Goal: Task Accomplishment & Management: Manage account settings

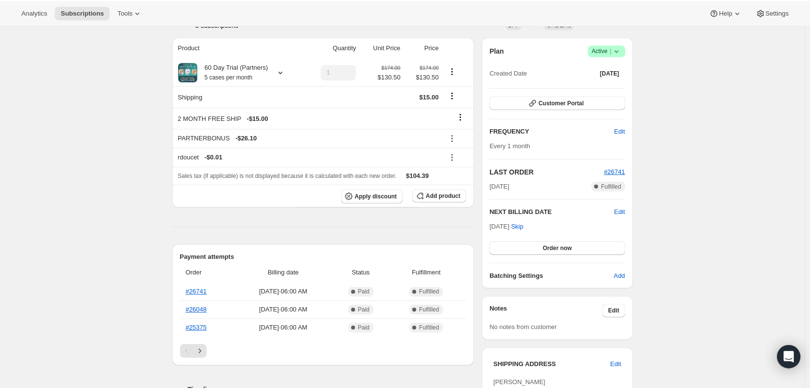
scroll to position [195, 0]
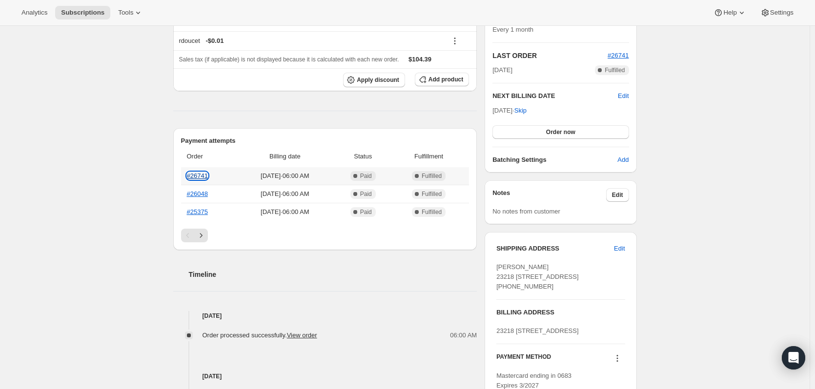
click at [198, 172] on link "#26741" at bounding box center [197, 175] width 21 height 7
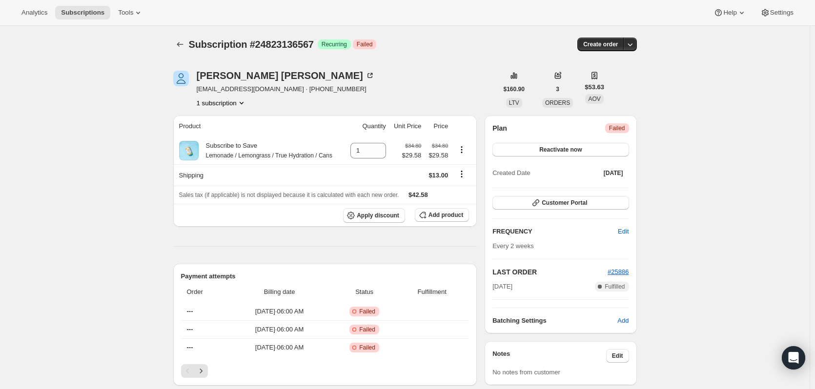
click at [246, 101] on icon "Product actions" at bounding box center [242, 103] width 10 height 10
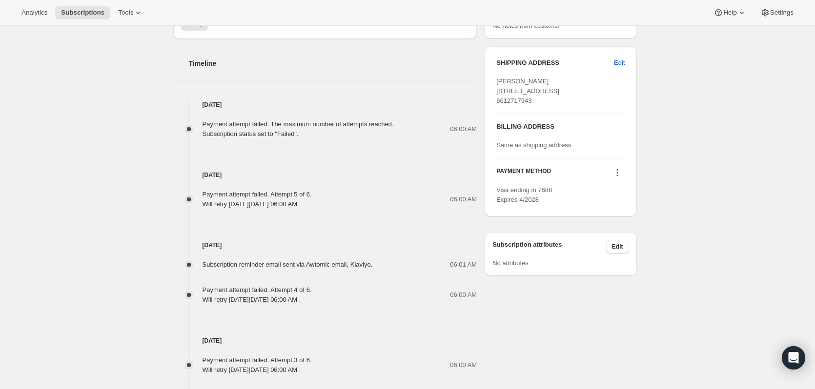
scroll to position [439, 0]
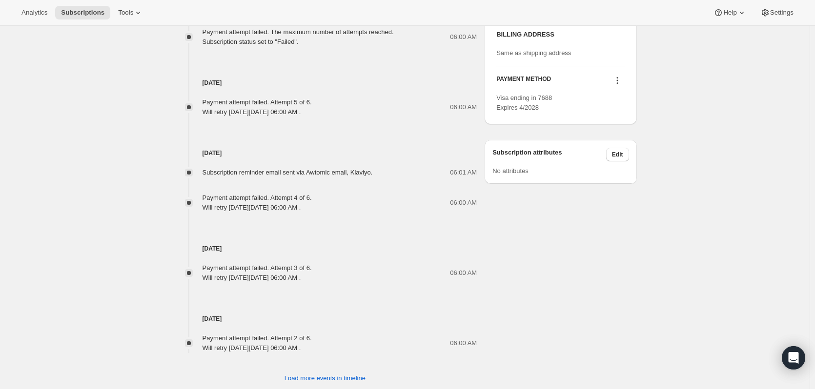
click at [617, 85] on icon at bounding box center [617, 81] width 10 height 10
click at [631, 117] on span "Send link to update card" at bounding box center [619, 118] width 68 height 7
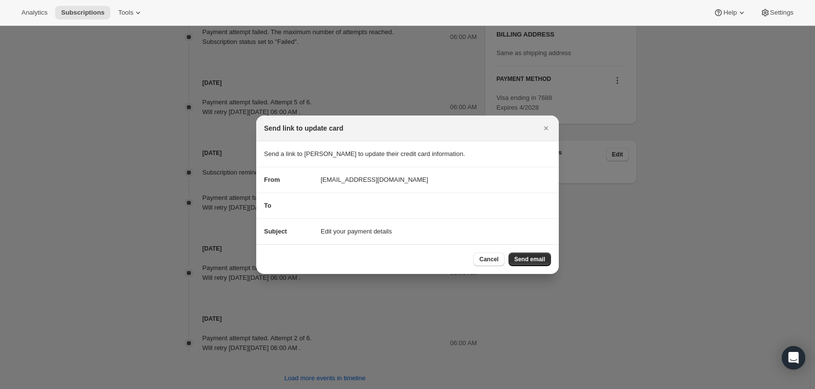
click at [362, 201] on div "To" at bounding box center [407, 206] width 287 height 10
drag, startPoint x: 436, startPoint y: 208, endPoint x: 337, endPoint y: 222, distance: 100.5
click at [278, 208] on div "To" at bounding box center [407, 206] width 287 height 10
click at [491, 261] on span "Cancel" at bounding box center [488, 260] width 19 height 8
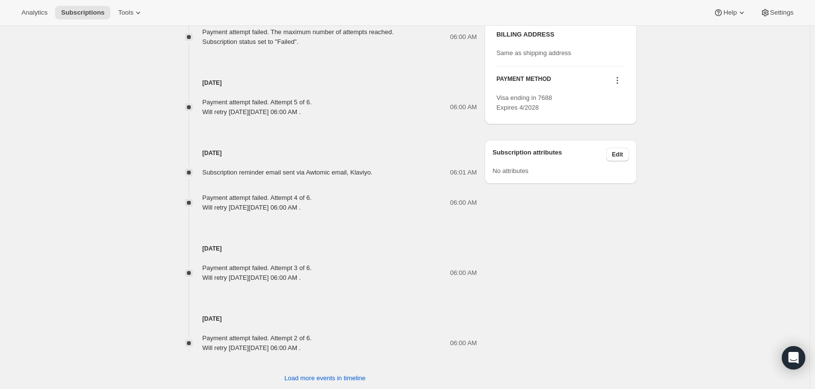
click at [680, 319] on div "Subscription #24823136567. This page is ready Subscription #24823136567 Success…" at bounding box center [404, 0] width 809 height 826
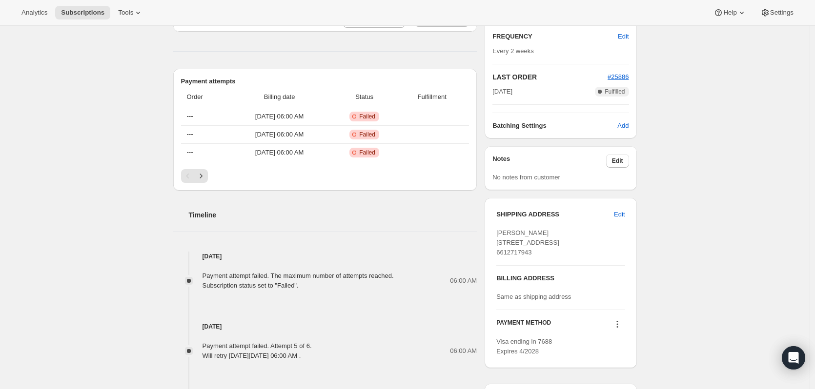
scroll to position [0, 0]
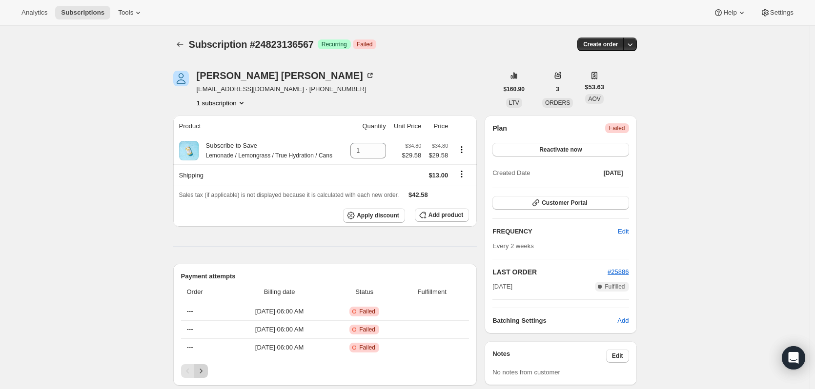
click at [208, 367] on button "Next" at bounding box center [201, 371] width 14 height 14
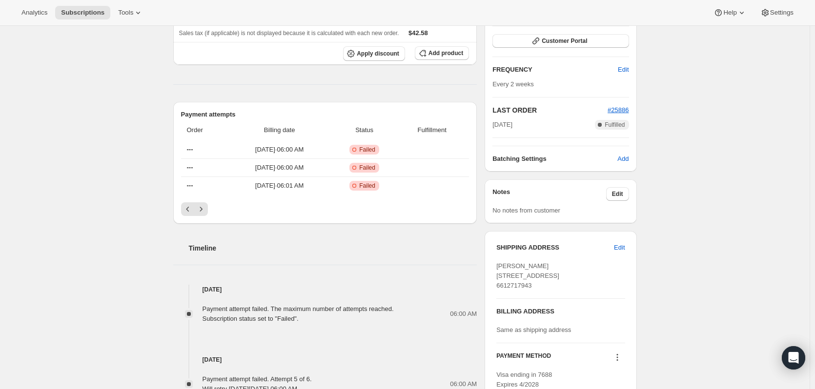
scroll to position [341, 0]
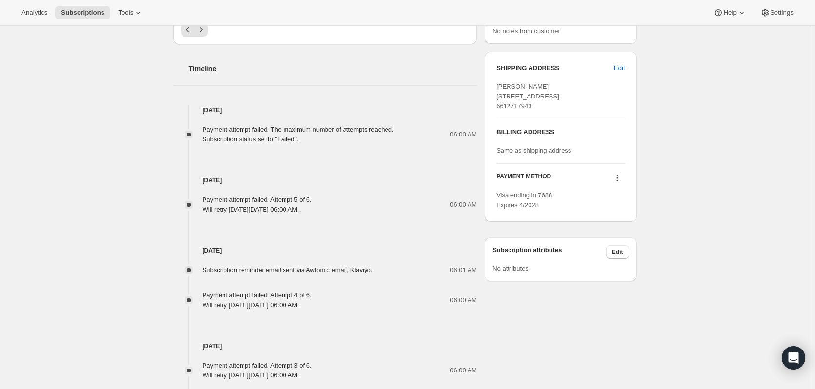
click at [624, 183] on button at bounding box center [617, 178] width 16 height 11
click at [618, 232] on span "Select payment method" at bounding box center [618, 232] width 67 height 7
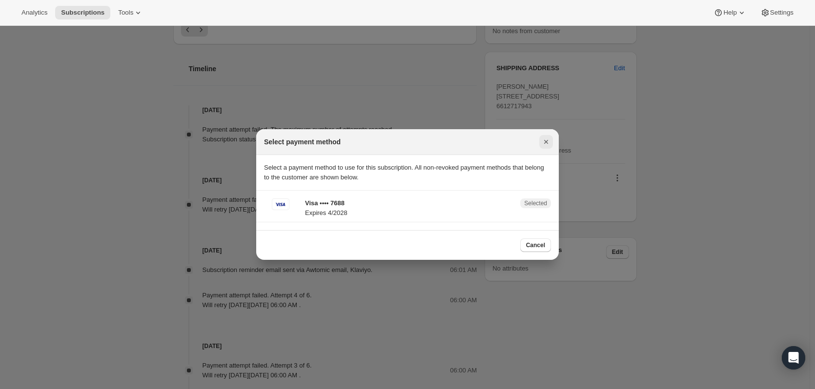
click at [544, 142] on icon "Close" at bounding box center [546, 142] width 10 height 10
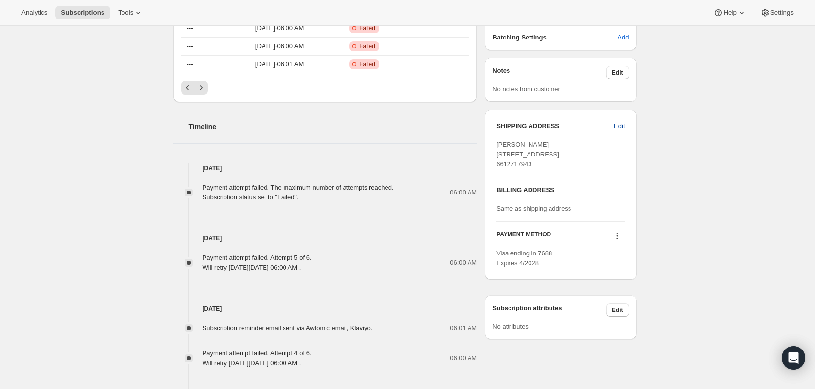
scroll to position [293, 0]
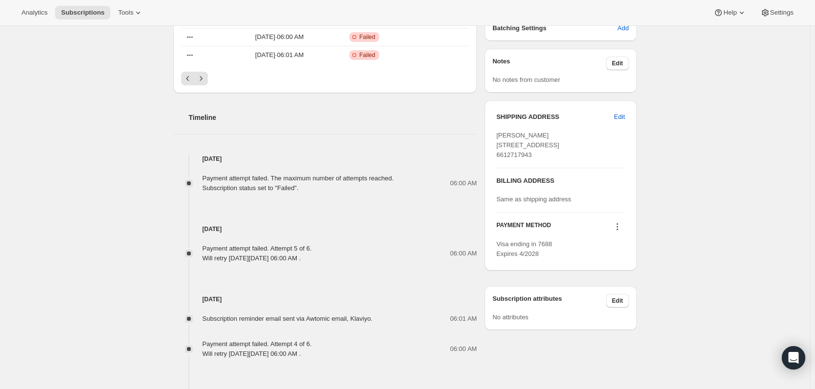
click at [616, 232] on icon at bounding box center [617, 227] width 10 height 10
click at [631, 265] on span "Send link to update card" at bounding box center [619, 264] width 68 height 7
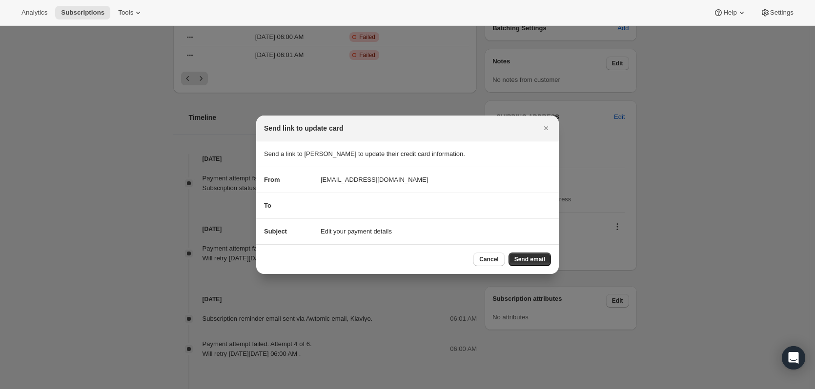
drag, startPoint x: 442, startPoint y: 204, endPoint x: 291, endPoint y: 205, distance: 150.7
click at [291, 205] on div "To" at bounding box center [407, 206] width 287 height 10
click at [526, 262] on span "Send email" at bounding box center [529, 260] width 31 height 8
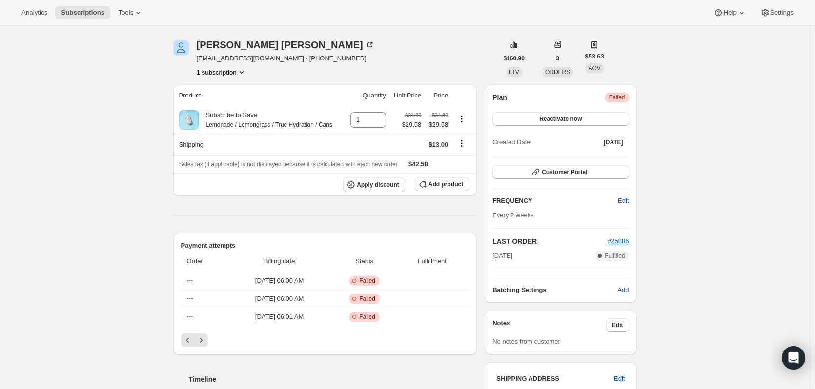
scroll to position [49, 0]
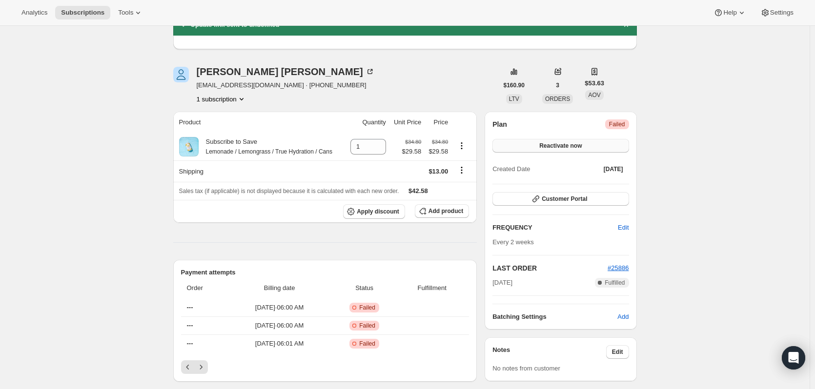
click at [589, 148] on button "Reactivate now" at bounding box center [560, 146] width 136 height 14
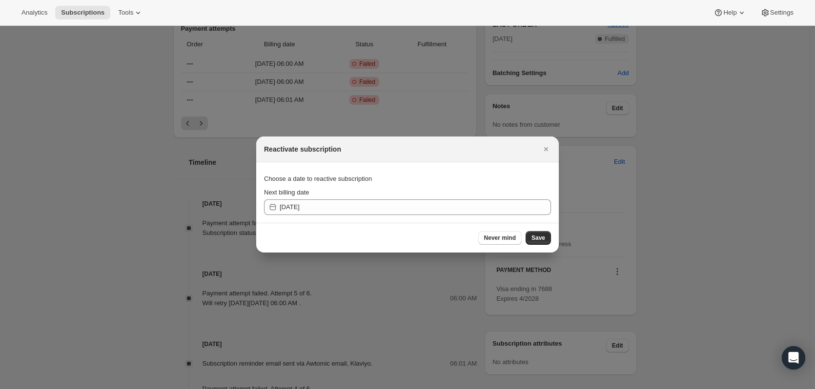
scroll to position [0, 0]
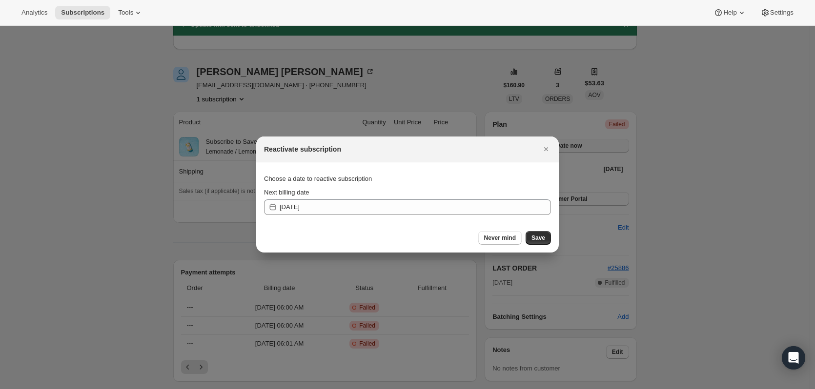
click at [544, 148] on icon "Close" at bounding box center [546, 149] width 10 height 10
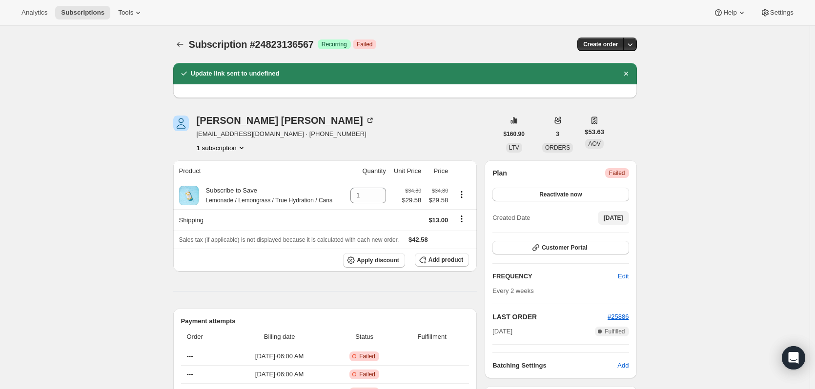
scroll to position [49, 0]
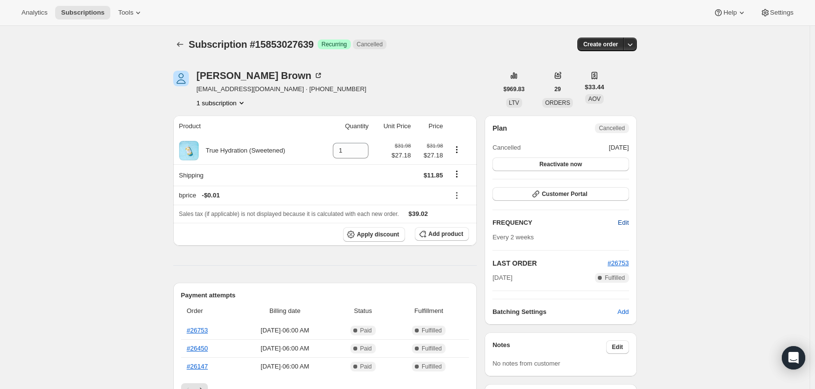
click at [625, 226] on span "Edit" at bounding box center [623, 223] width 11 height 10
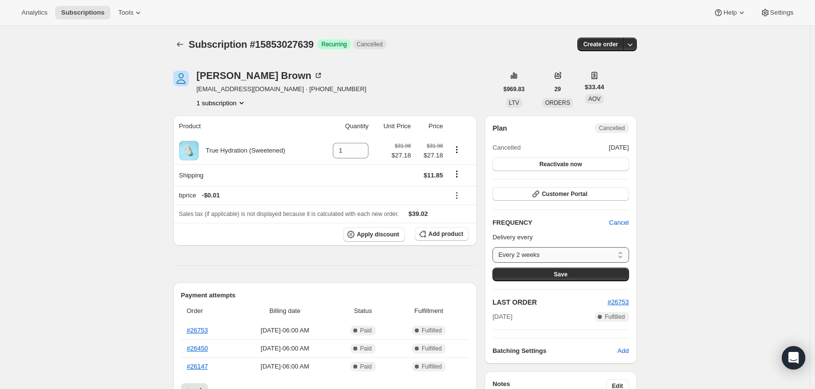
click at [540, 256] on select "Every 2 weeks Monthly Custom..." at bounding box center [560, 255] width 136 height 16
select select "MONTH#1"
click at [495, 247] on select "Every 2 weeks Monthly Custom..." at bounding box center [560, 255] width 136 height 16
click at [566, 275] on span "Save" at bounding box center [561, 275] width 14 height 8
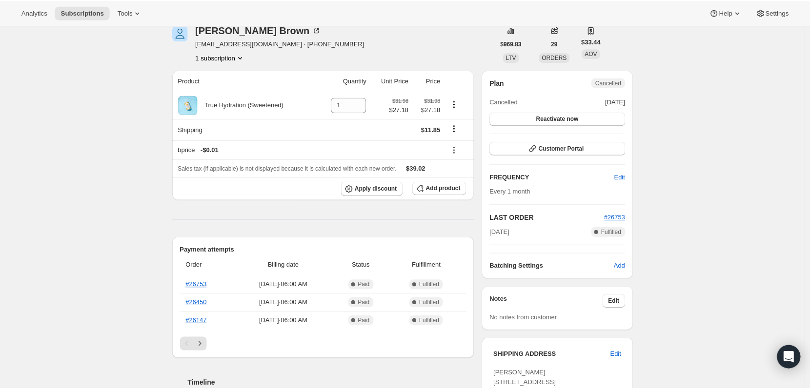
scroll to position [98, 0]
